Goal: Navigation & Orientation: Find specific page/section

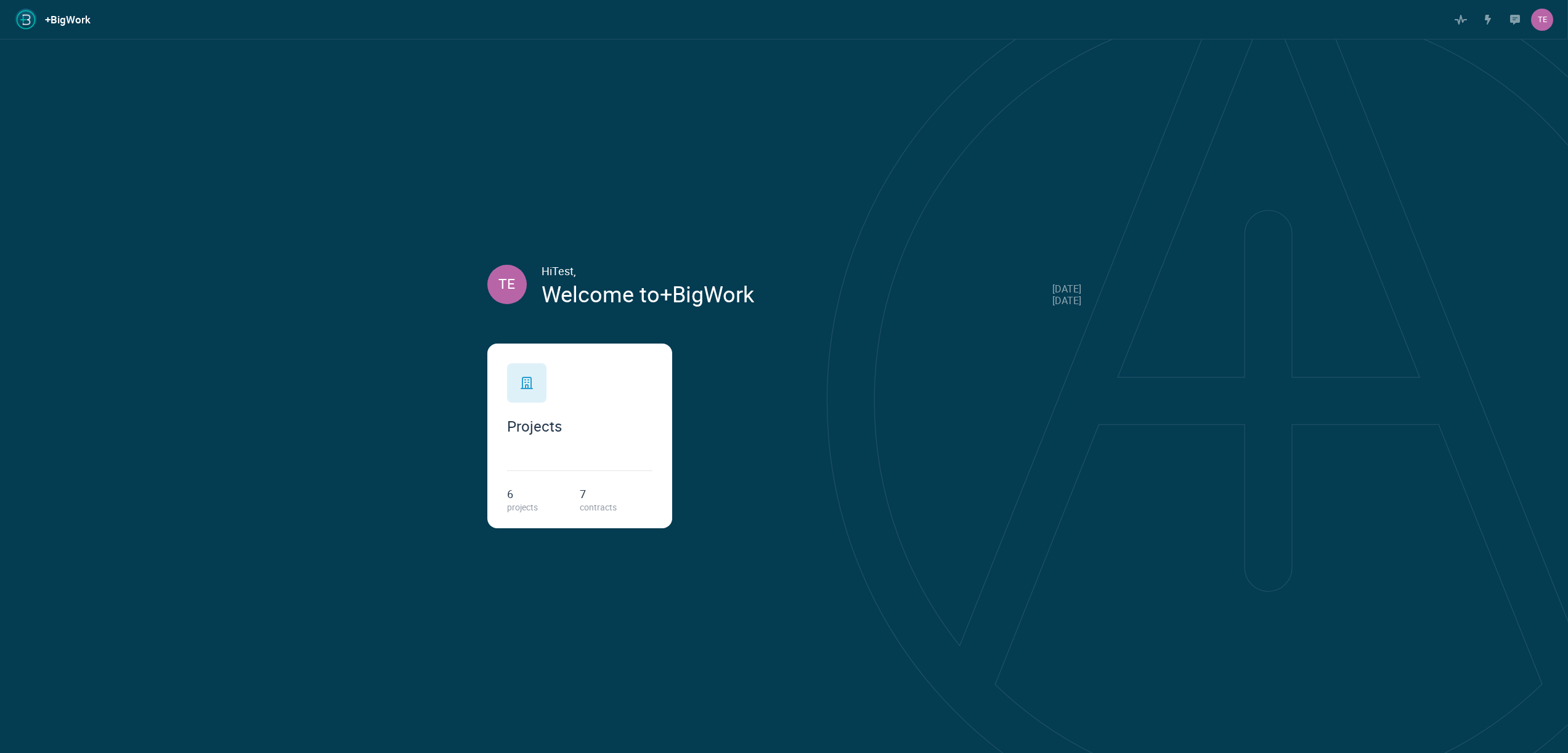
click at [573, 357] on div "Projects 6 projects 7 contracts" at bounding box center [580, 436] width 185 height 185
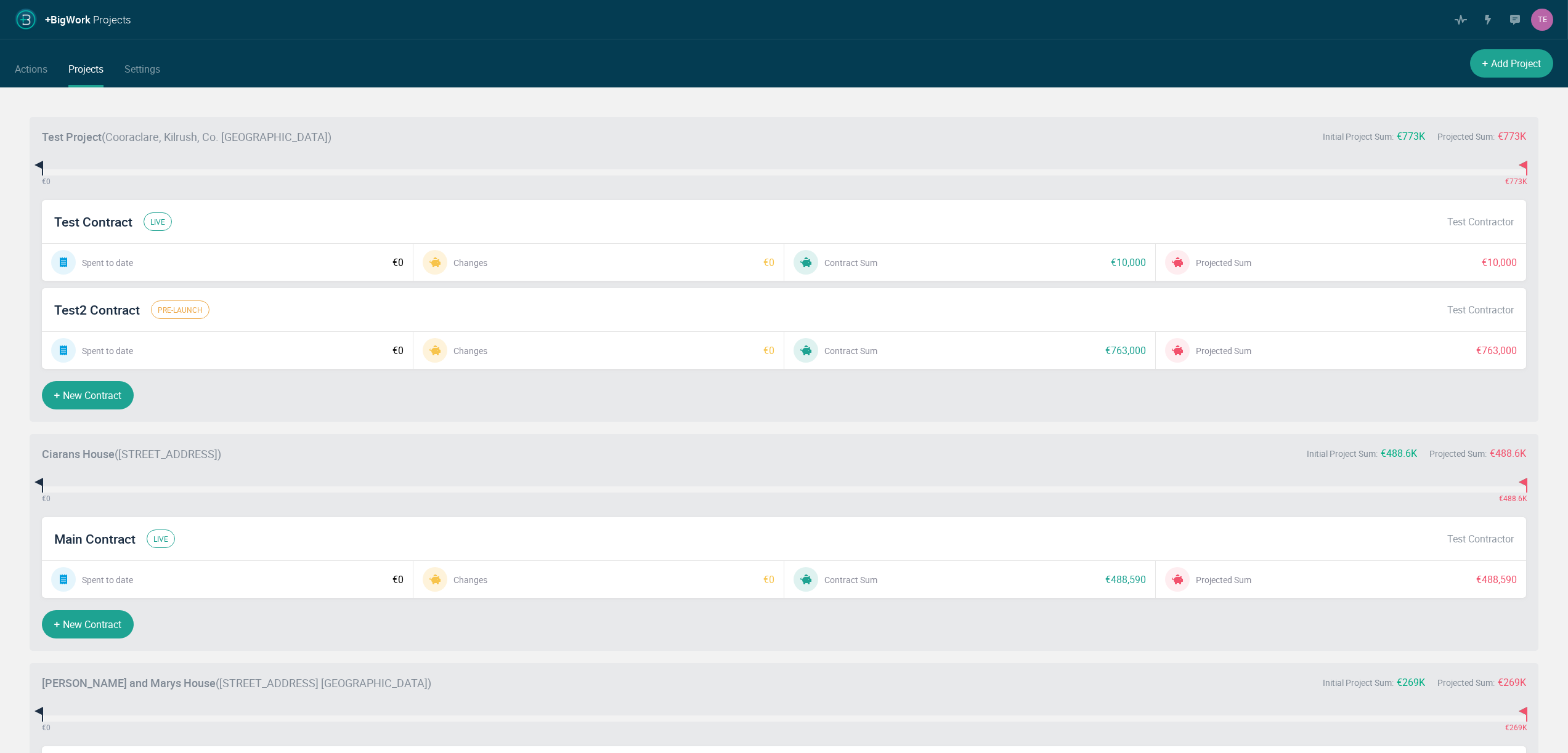
click at [183, 220] on div "Test Contract live Test Contractor" at bounding box center [784, 221] width 1484 height 43
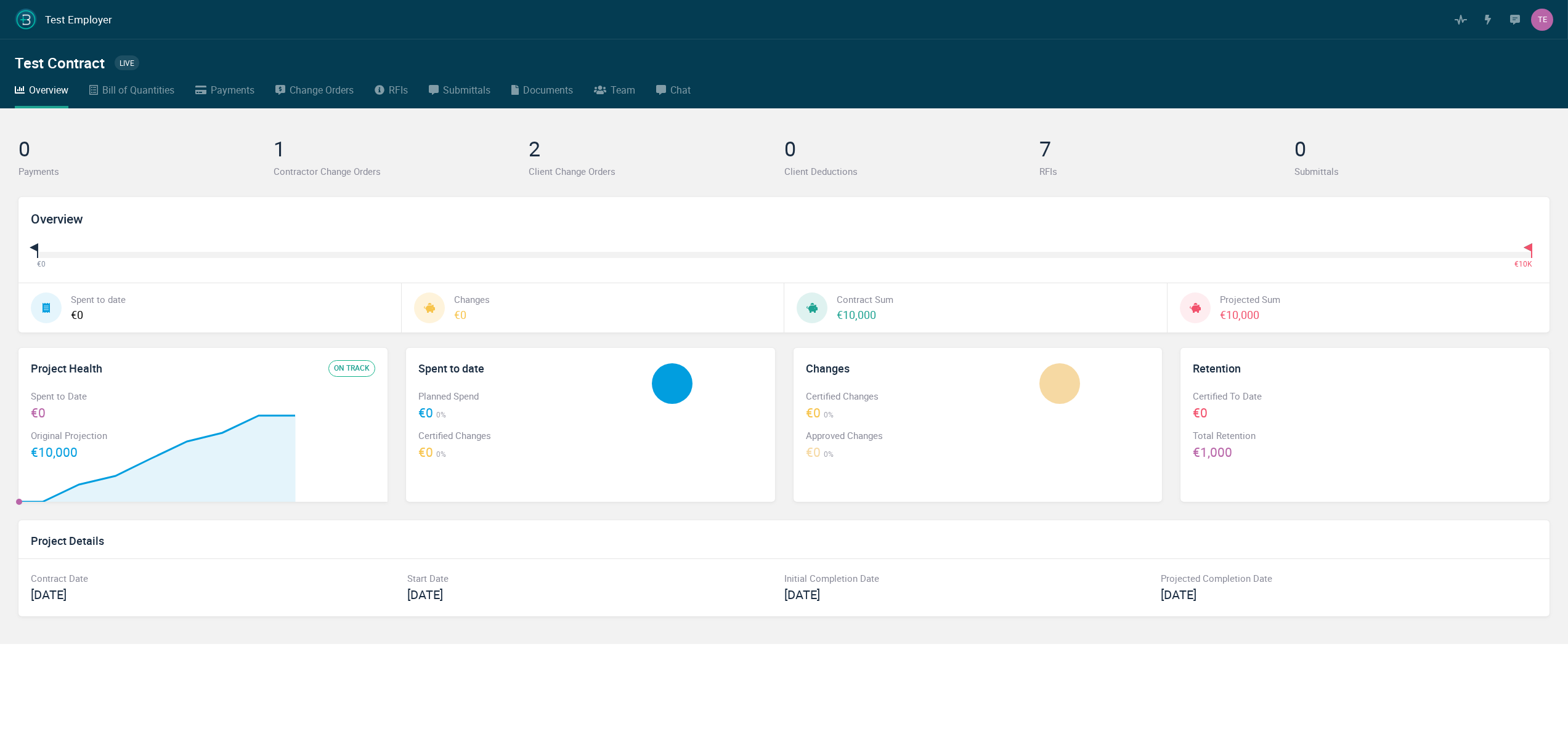
click at [300, 97] on div "Change Orders" at bounding box center [321, 89] width 64 height 16
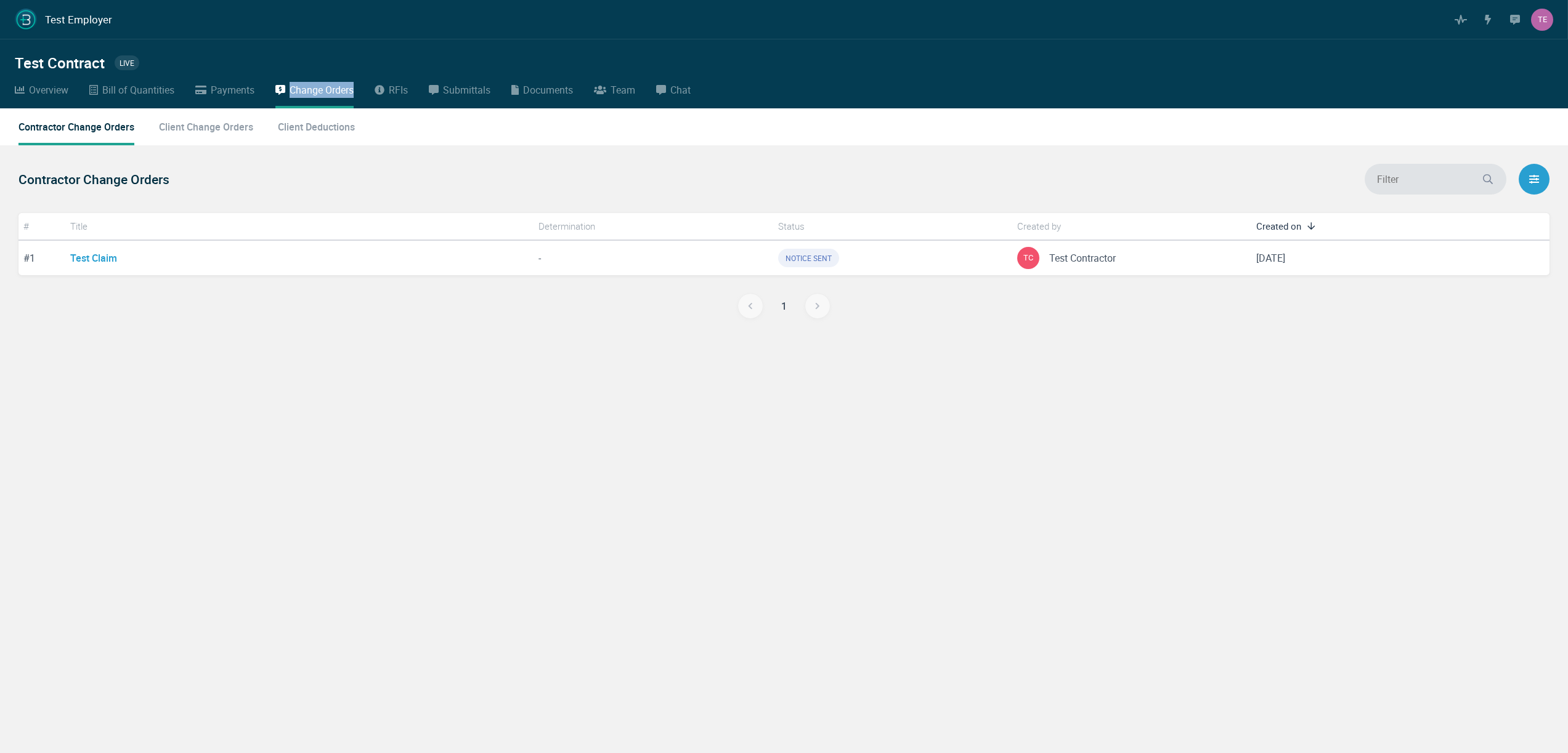
drag, startPoint x: 358, startPoint y: 92, endPoint x: 283, endPoint y: 92, distance: 75.0
click at [283, 92] on div "Overview Bill of Quantities Payments Change Orders RFIs Submittals Documents Te…" at bounding box center [784, 95] width 1538 height 26
copy div "Change Orders"
